Goal: Task Accomplishment & Management: Complete application form

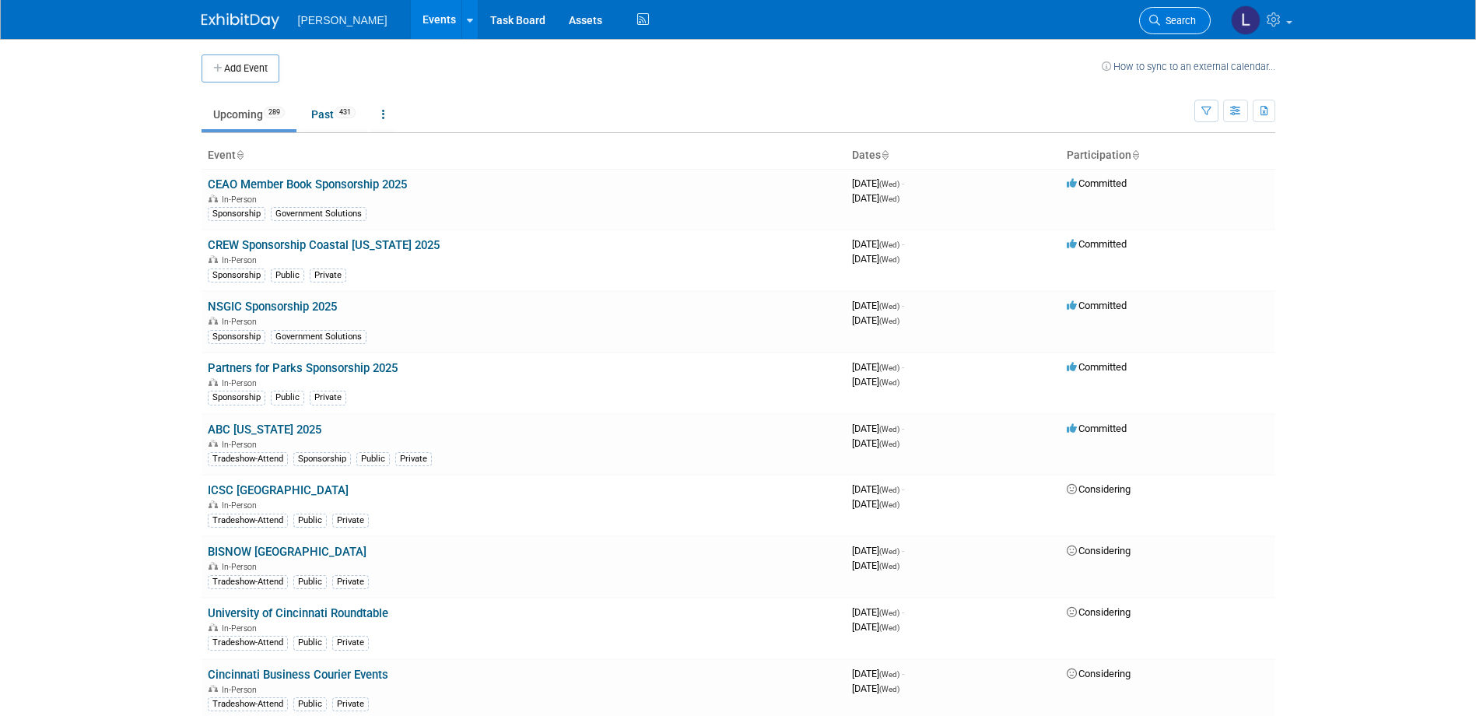
click at [1174, 16] on span "Search" at bounding box center [1178, 21] width 36 height 12
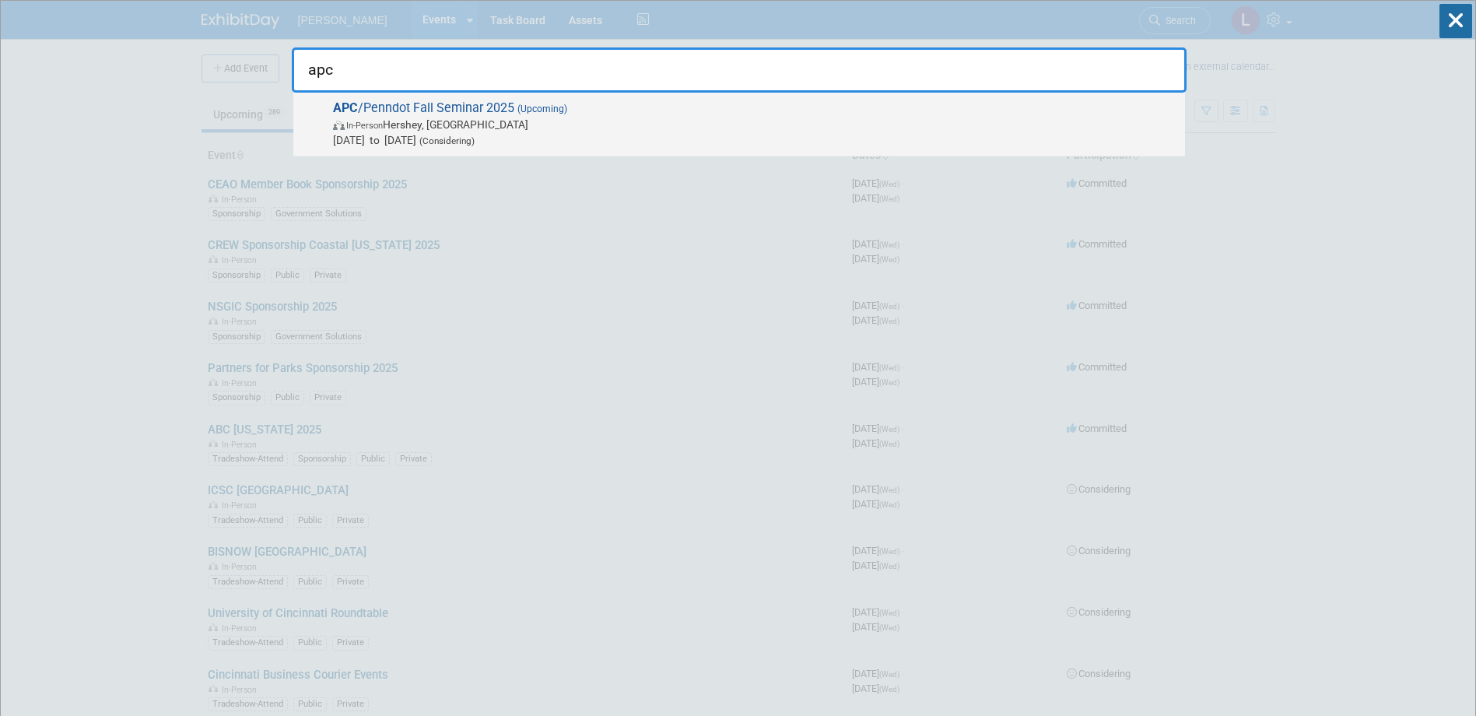
type input "apc"
click at [1043, 134] on span "[DATE] to [DATE] (Considering)" at bounding box center [755, 140] width 844 height 16
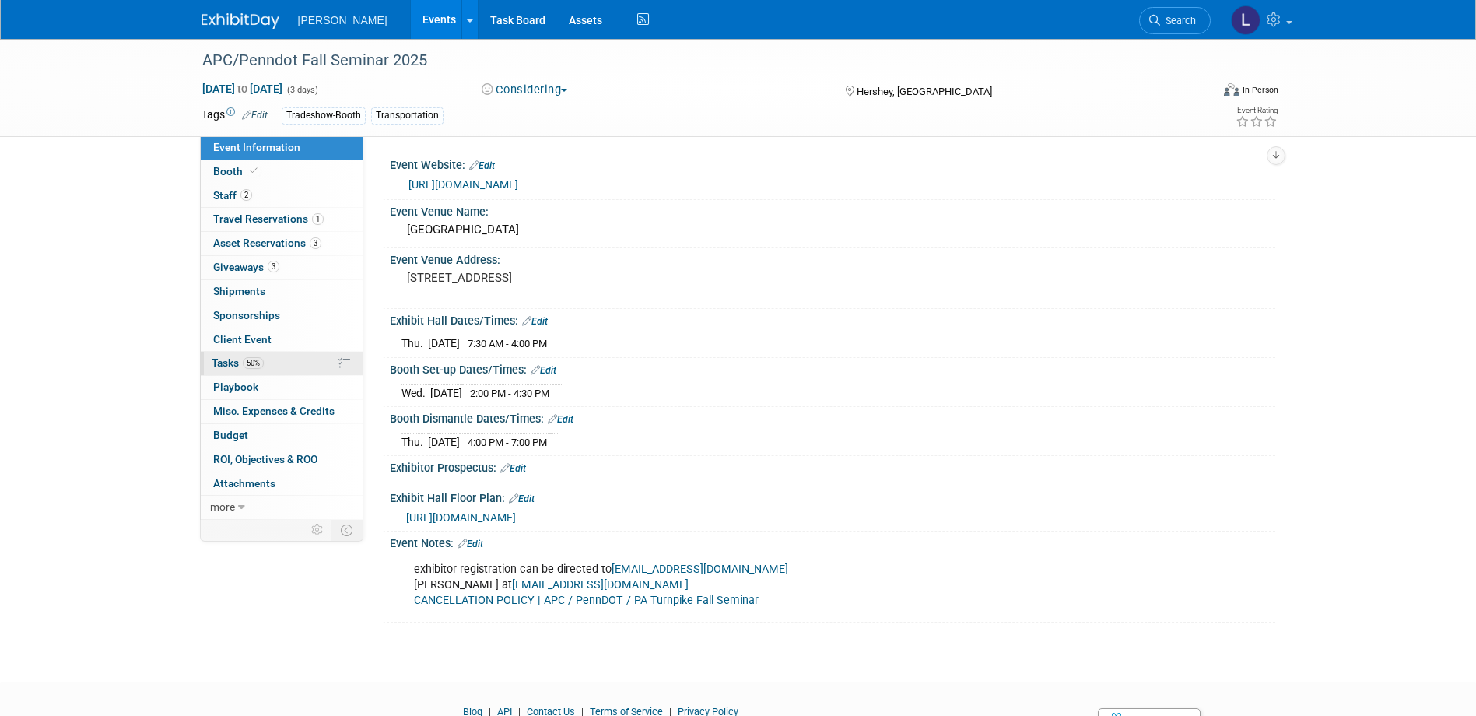
click at [235, 358] on span "Tasks 50%" at bounding box center [238, 362] width 52 height 12
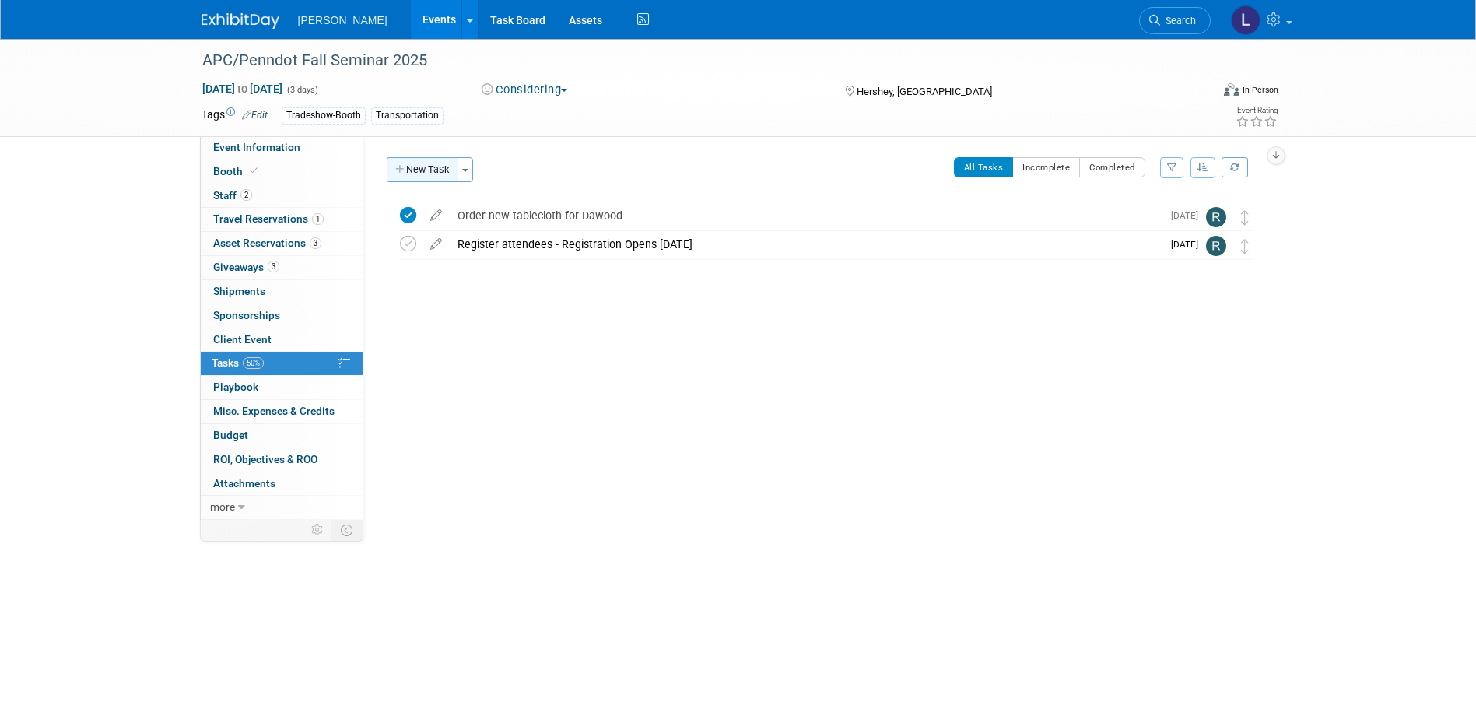
click at [423, 170] on button "New Task" at bounding box center [423, 169] width 72 height 25
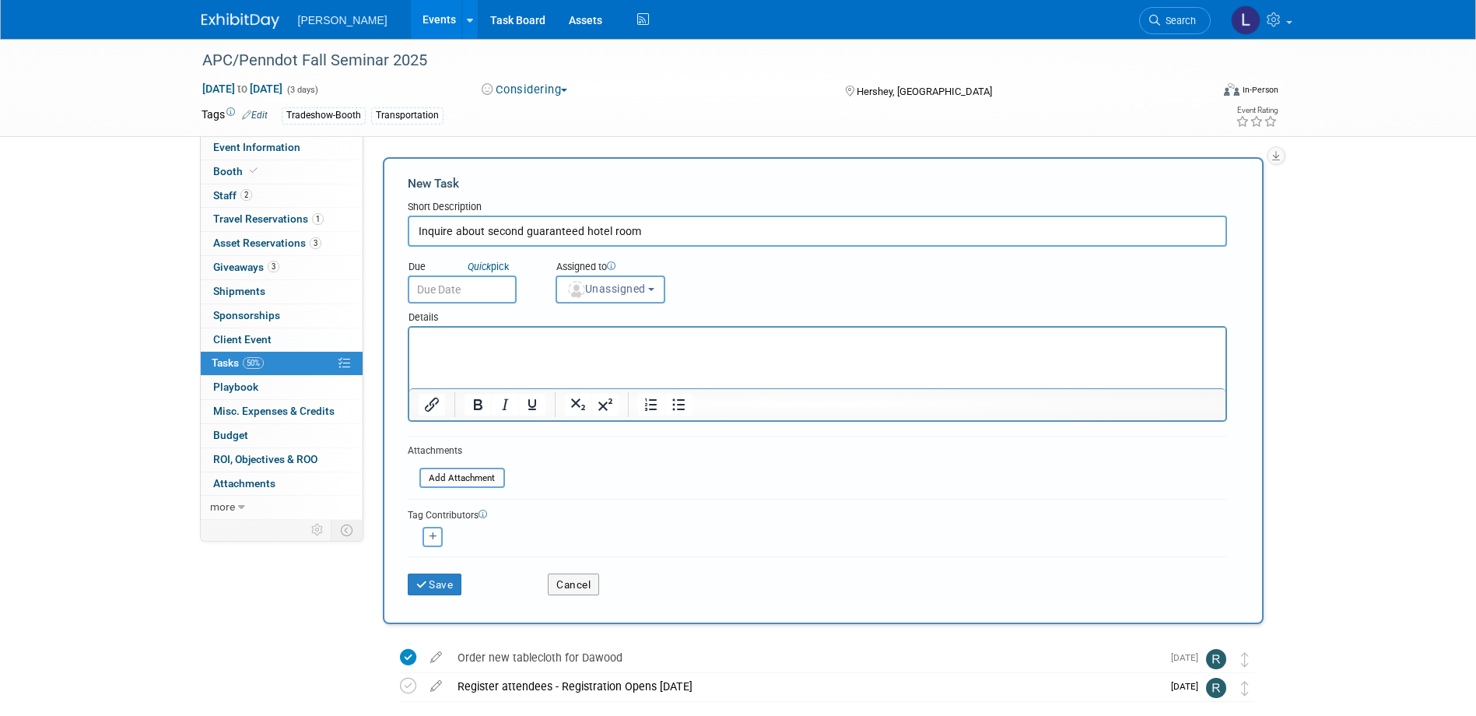
type input "Inquire about second guaranteed hotel room"
click at [499, 344] on p "Rich Text Area. Press ALT-0 for help." at bounding box center [817, 342] width 799 height 16
paste body "Rich Text Area. Press ALT-0 for help."
click at [434, 340] on p "contacting APC, citing the info below and asking if we can have another guarant…" at bounding box center [817, 342] width 799 height 16
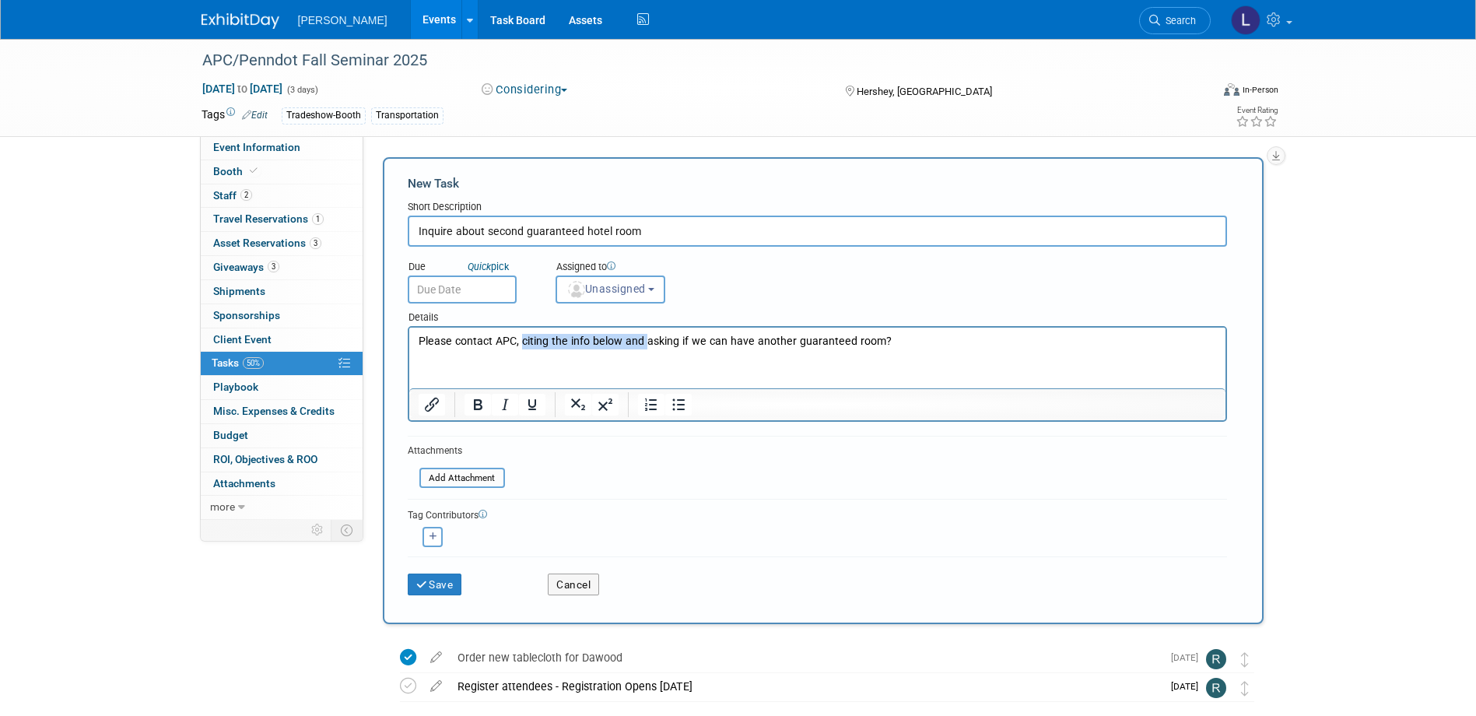
drag, startPoint x: 521, startPoint y: 342, endPoint x: 642, endPoint y: 346, distance: 121.5
click at [642, 346] on p "Please contact APC, citing the info below and asking if we can have another gua…" at bounding box center [817, 342] width 799 height 16
click at [788, 342] on p "Please contact APC asking if we can have another guaranteed room?" at bounding box center [817, 342] width 799 height 16
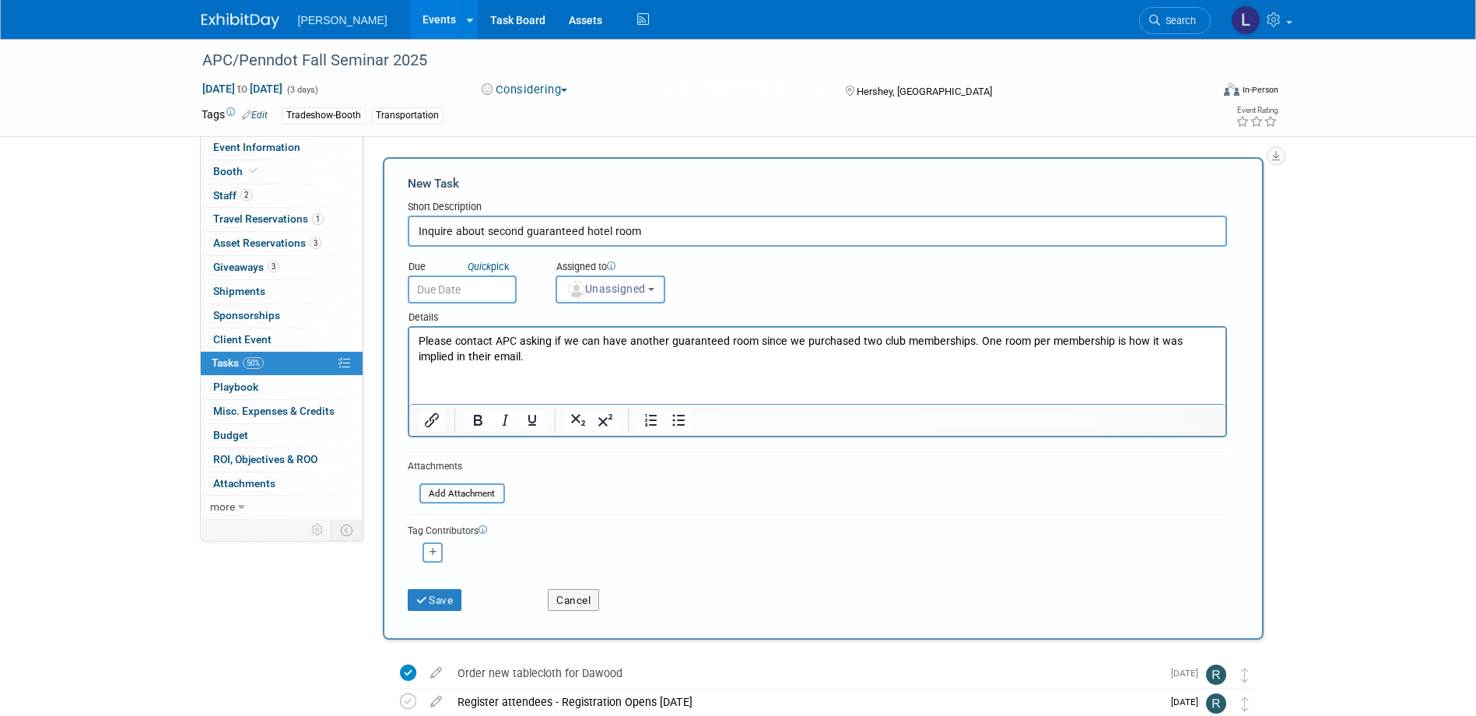
click at [1195, 339] on p "Please contact APC asking if we can have another guaranteed room since we purch…" at bounding box center [817, 349] width 799 height 31
click at [486, 293] on input "text" at bounding box center [462, 290] width 109 height 28
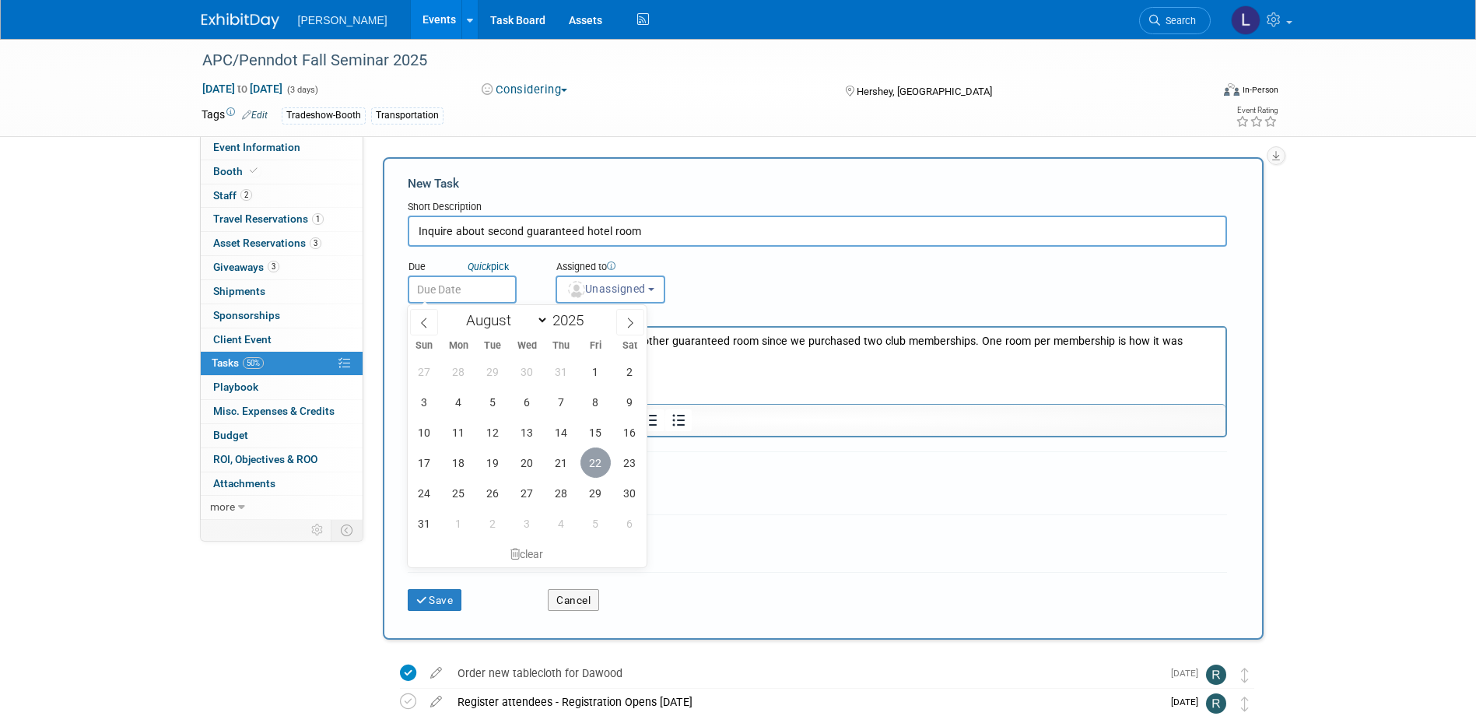
click at [591, 463] on span "22" at bounding box center [596, 463] width 30 height 30
type input "Aug 22, 2025"
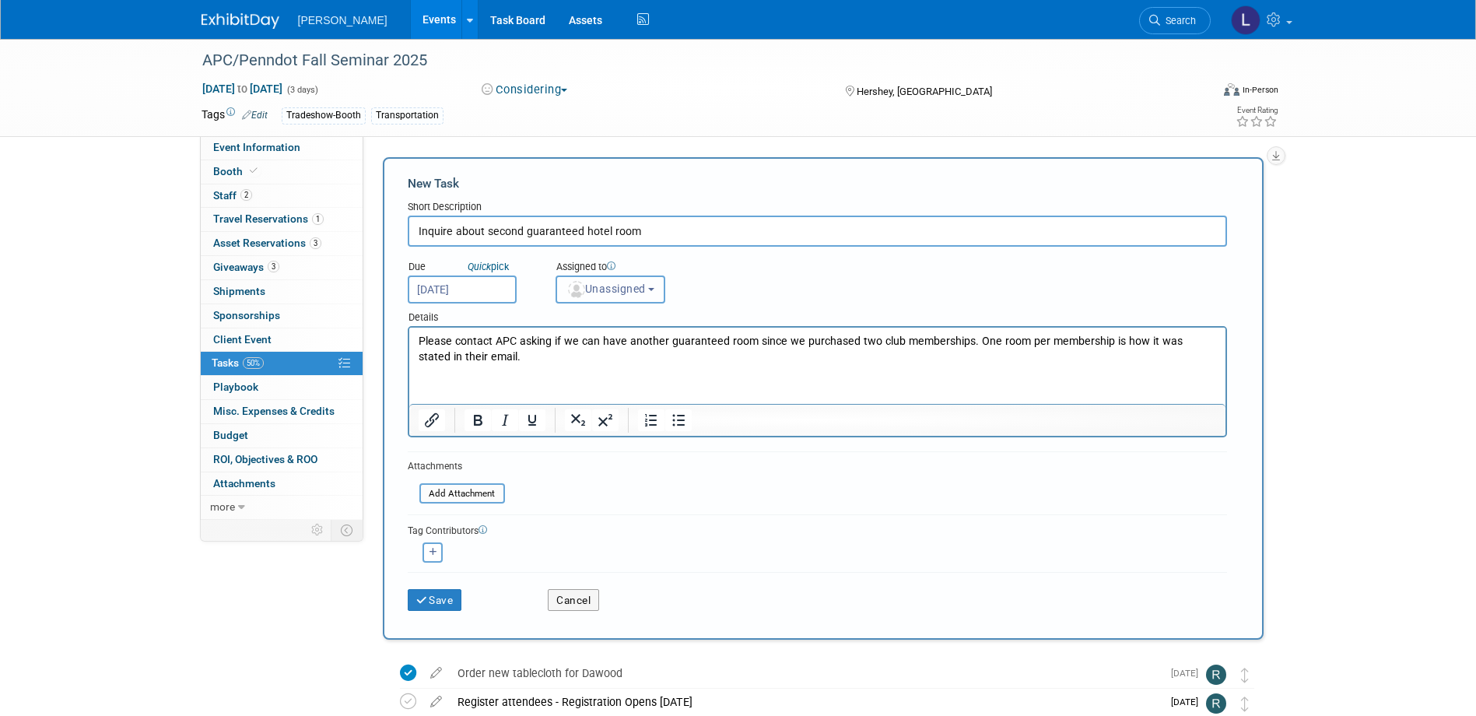
click at [612, 300] on button "Unassigned" at bounding box center [611, 290] width 111 height 28
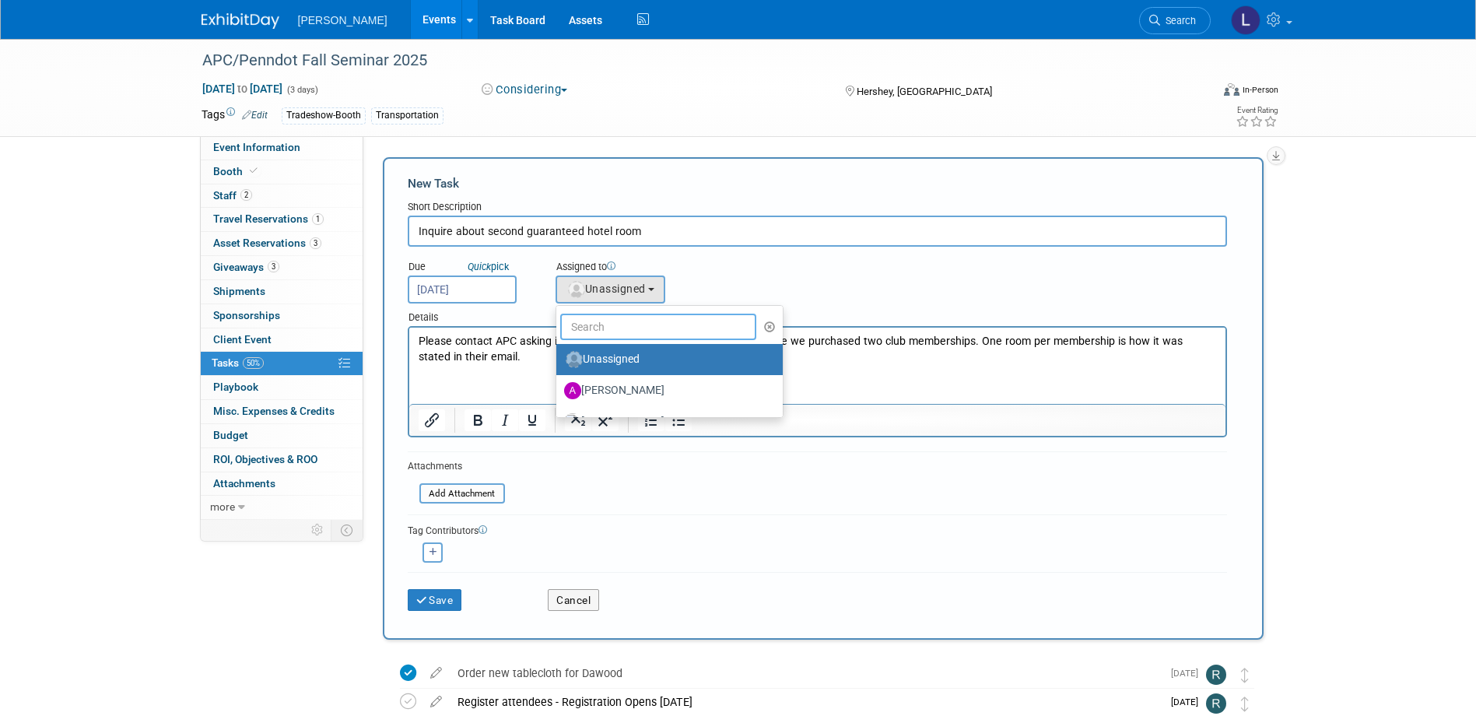
click at [622, 326] on input "text" at bounding box center [658, 327] width 197 height 26
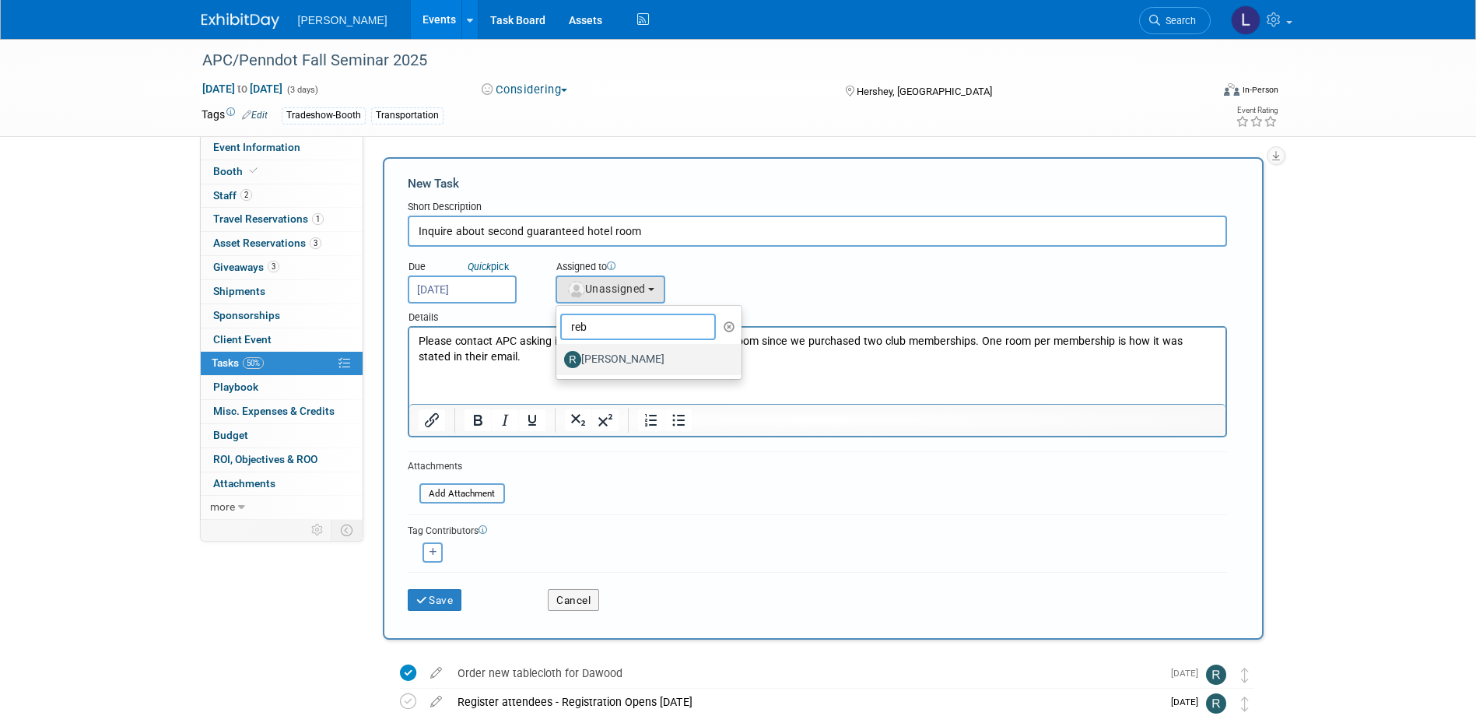
type input "reb"
click at [627, 367] on label "[PERSON_NAME]" at bounding box center [645, 359] width 163 height 25
click at [559, 363] on input "[PERSON_NAME]" at bounding box center [554, 358] width 10 height 10
select select "844a177d-a181-44ff-a72a-5731d68e4351"
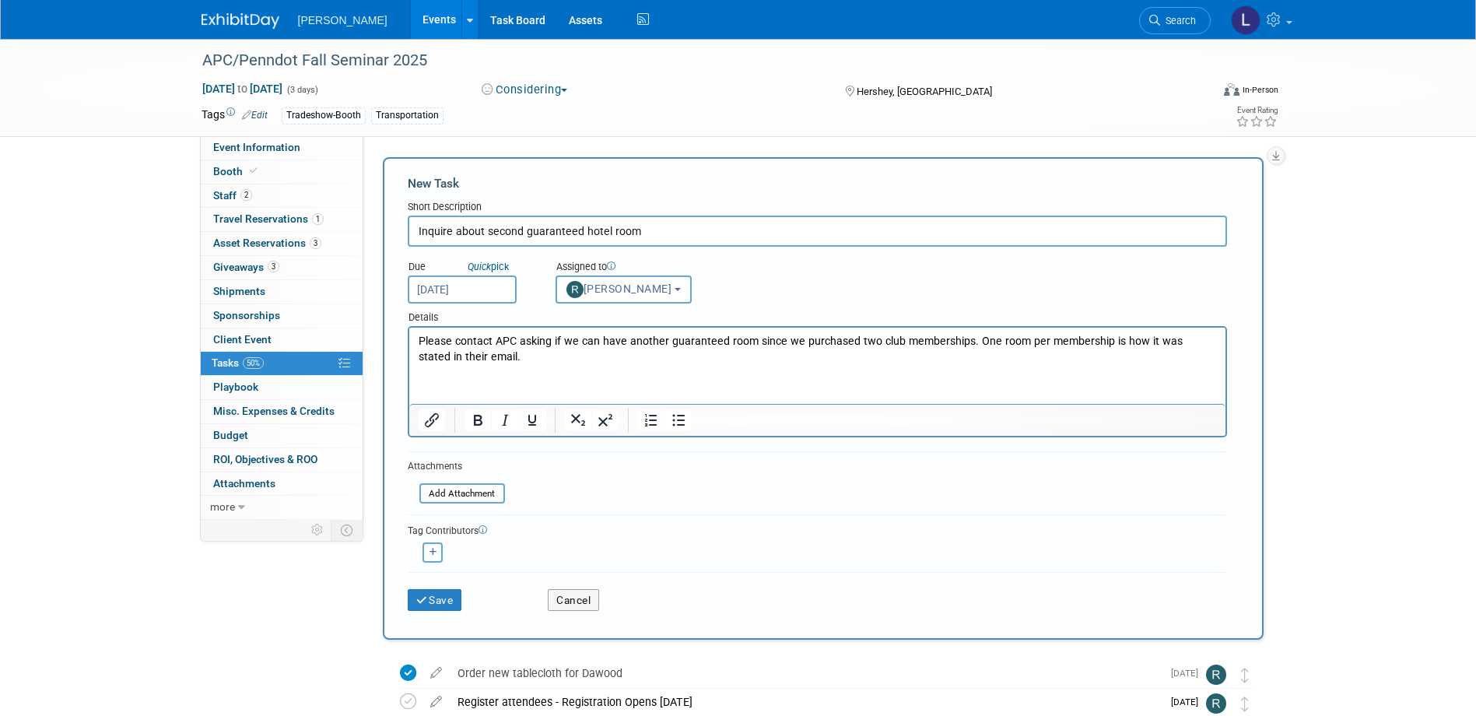
click at [436, 556] on button "button" at bounding box center [433, 552] width 20 height 20
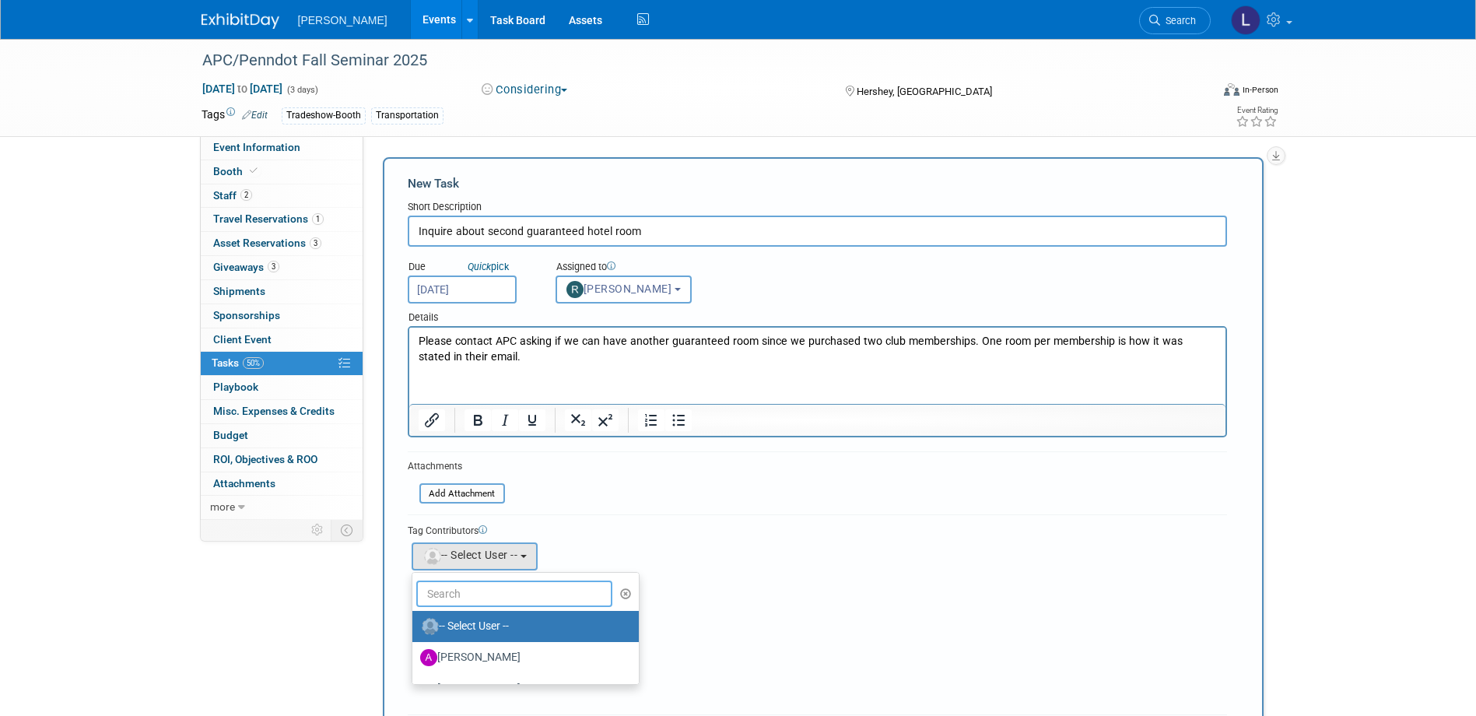
click at [485, 595] on input "text" at bounding box center [514, 594] width 197 height 26
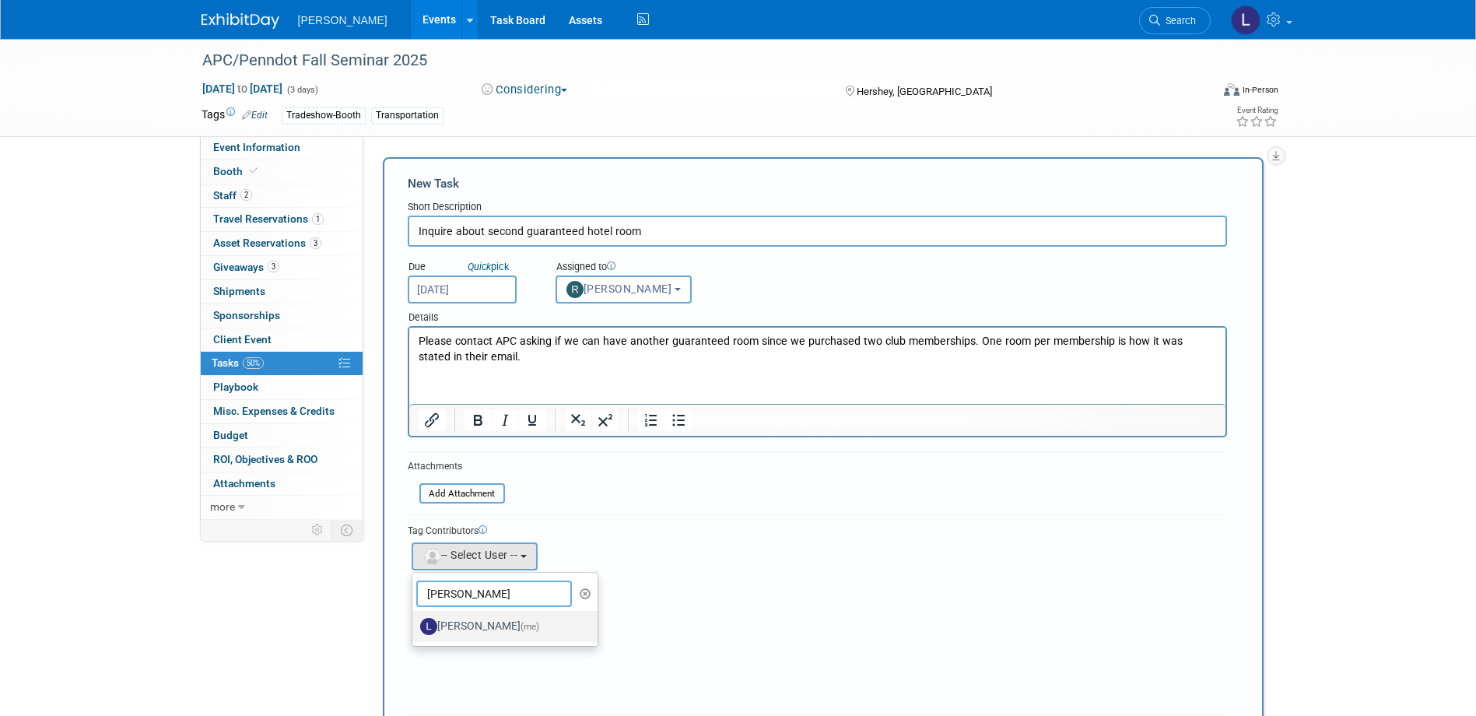
type input "spann"
click at [471, 624] on label "Latice Spann (me)" at bounding box center [501, 626] width 163 height 25
click at [415, 624] on input "Latice Spann (me)" at bounding box center [410, 625] width 10 height 10
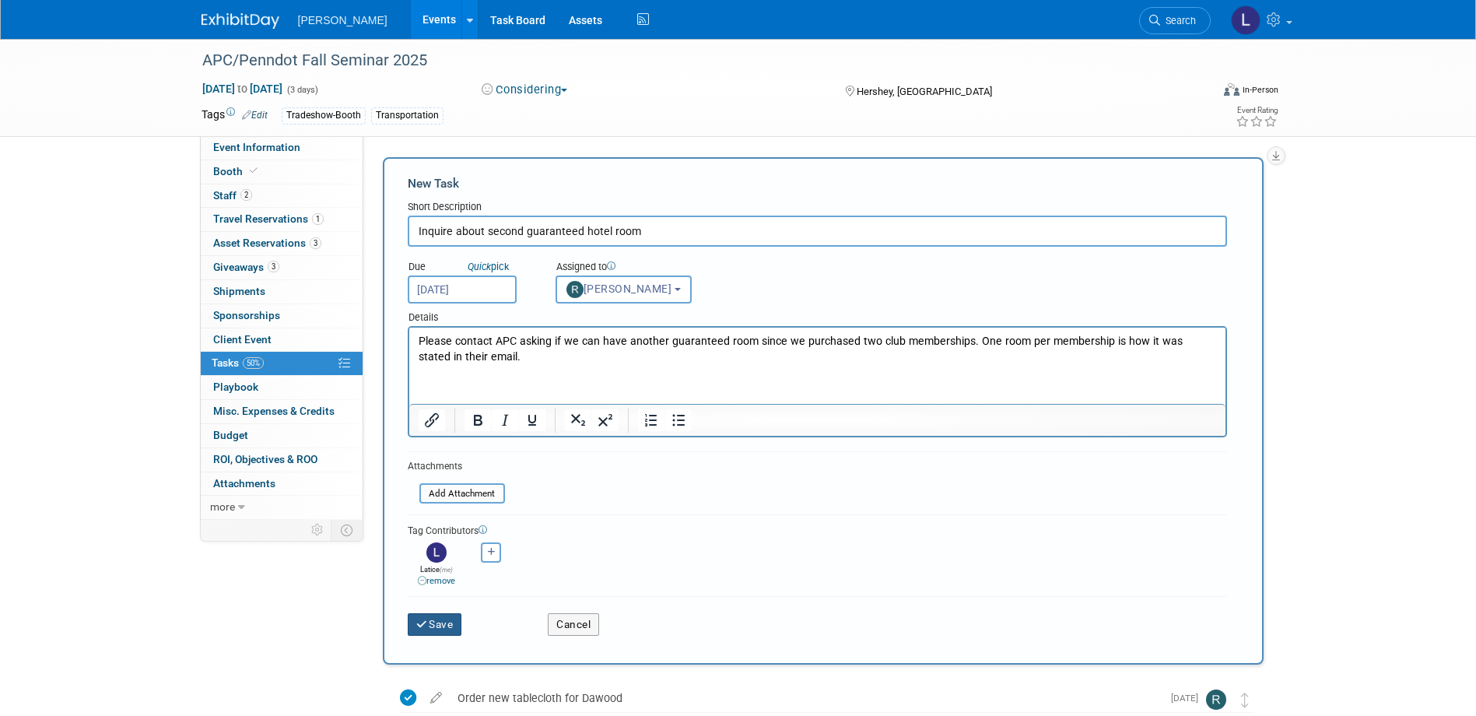
click at [434, 627] on button "Save" at bounding box center [435, 624] width 54 height 22
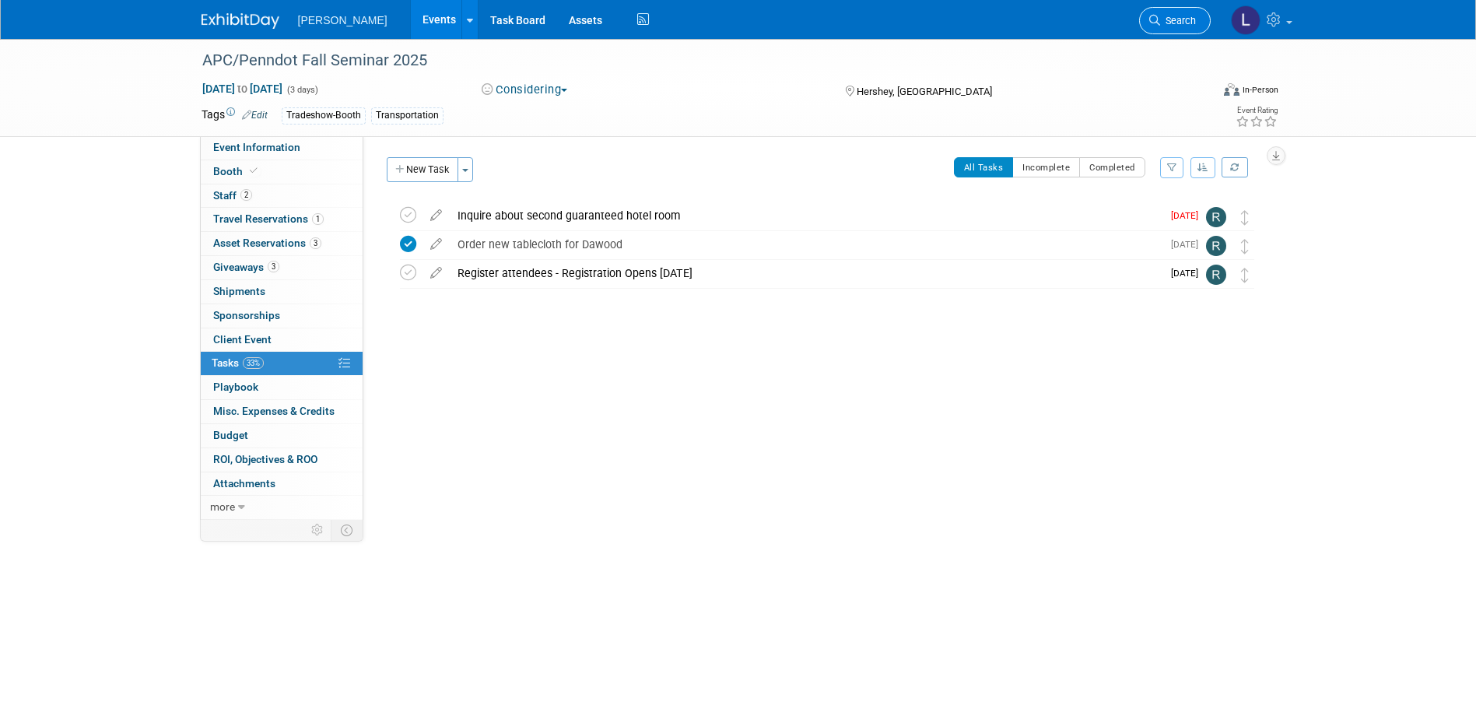
click at [1182, 22] on span "Search" at bounding box center [1178, 21] width 36 height 12
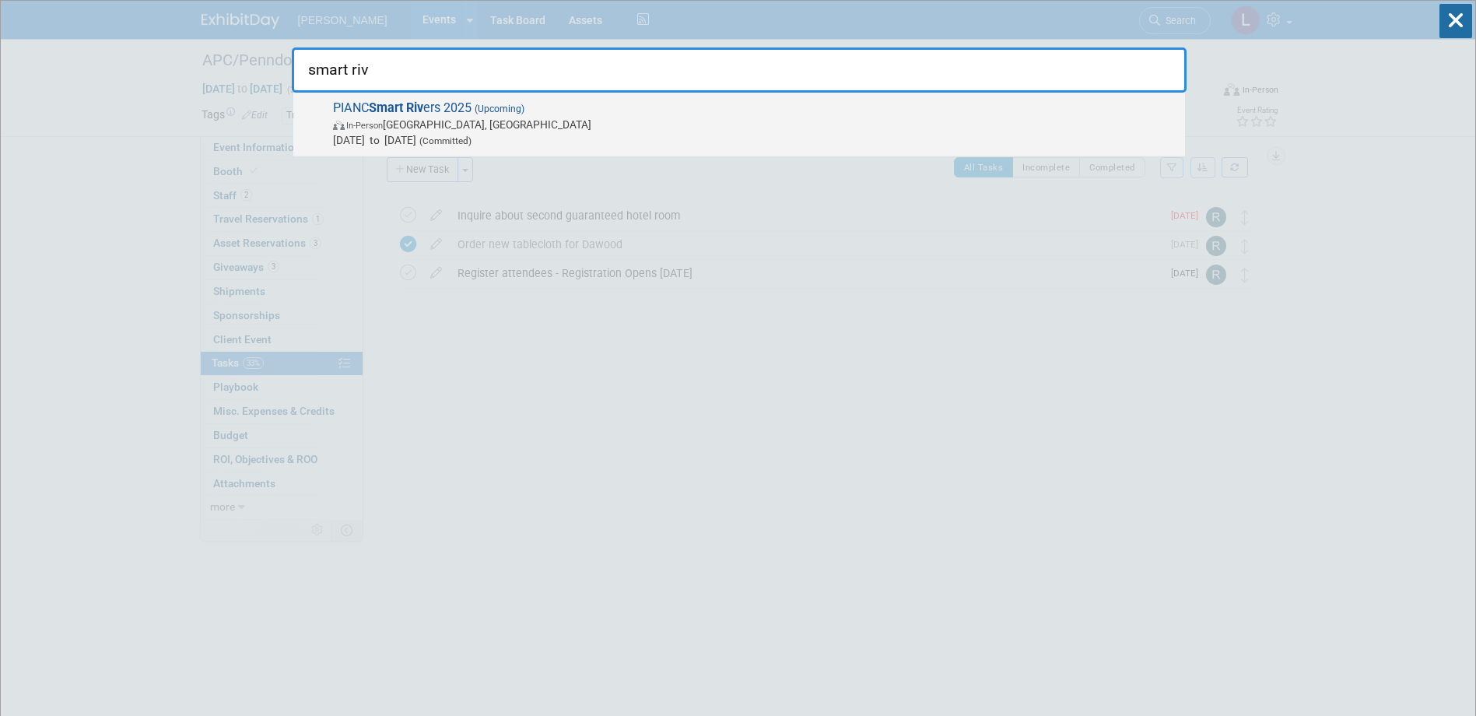
type input "smart riv"
click at [1027, 107] on span "PIANC Smart Riv ers 2025 (Upcoming) In-Person Memphis, TN Sep 8, 2025 to Sep 11…" at bounding box center [752, 123] width 849 height 47
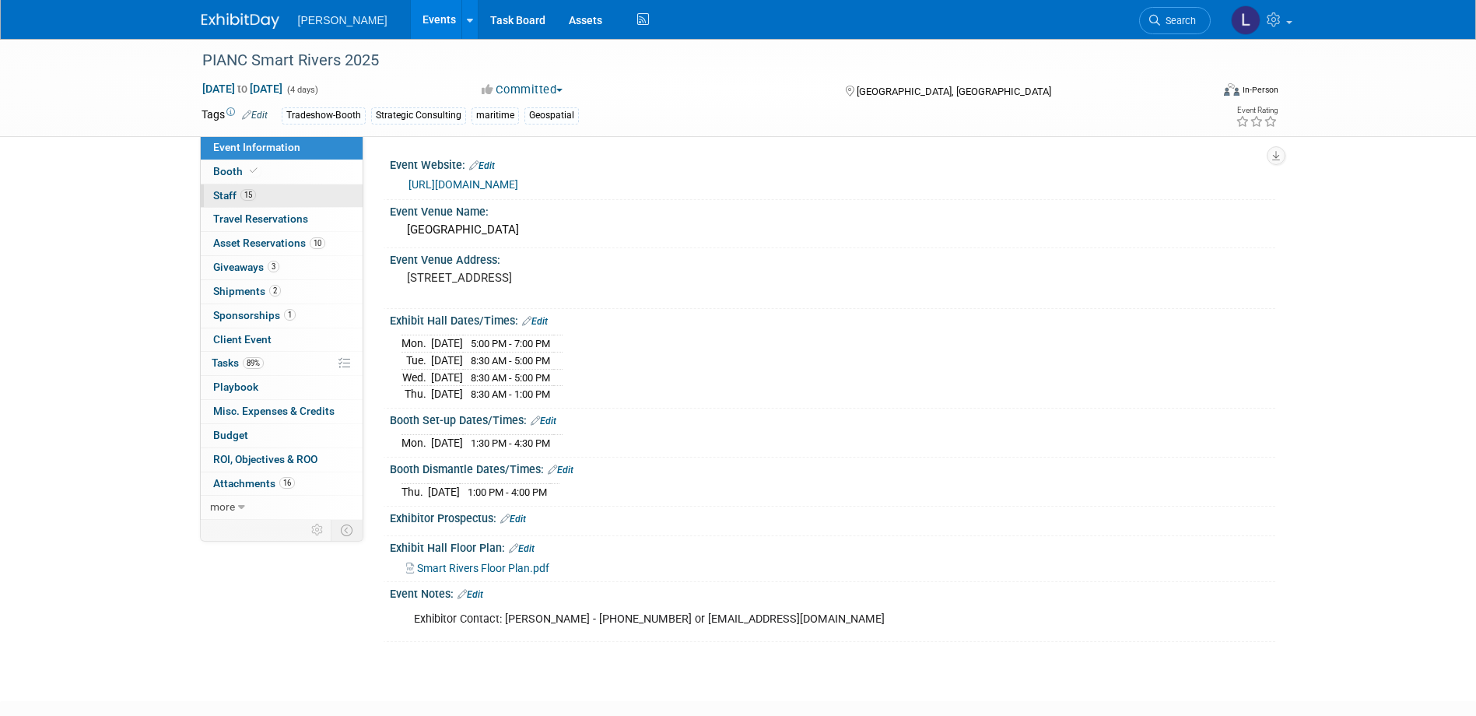
click at [219, 197] on span "Staff 15" at bounding box center [234, 195] width 43 height 12
